Goal: Task Accomplishment & Management: Manage account settings

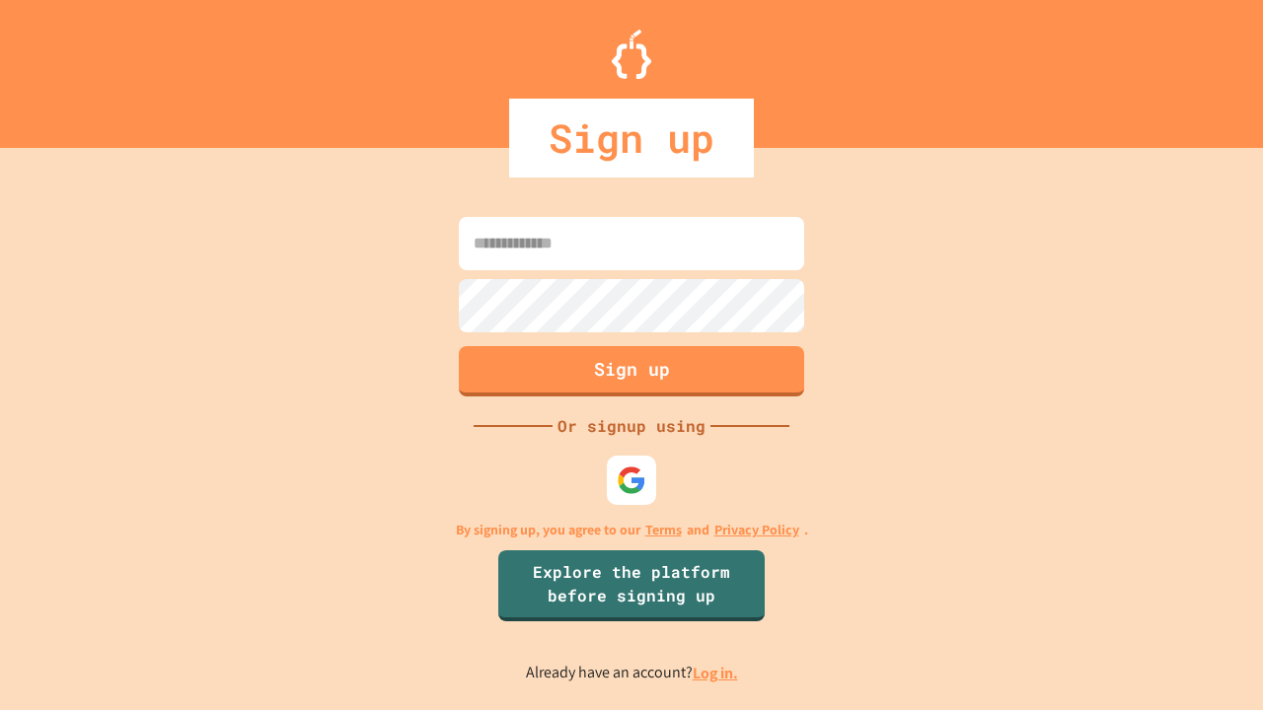
click at [716, 673] on link "Log in." at bounding box center [715, 673] width 45 height 21
